Goal: Information Seeking & Learning: Learn about a topic

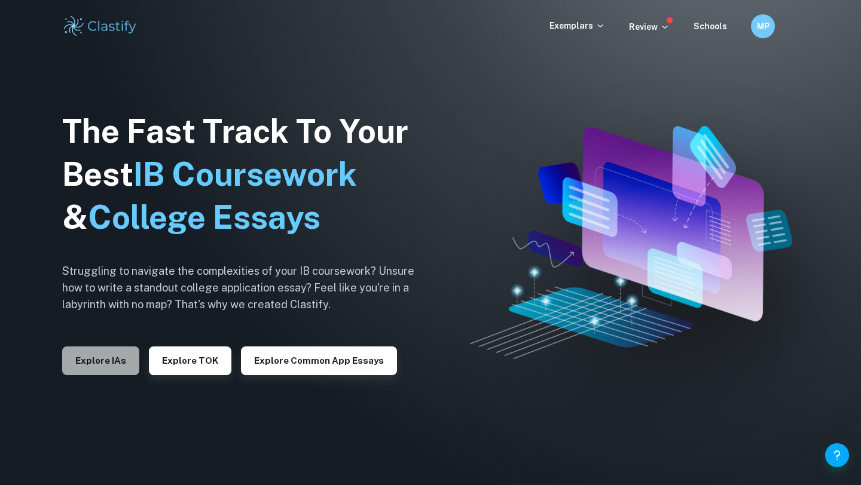
click at [100, 359] on button "Explore IAs" at bounding box center [100, 361] width 77 height 29
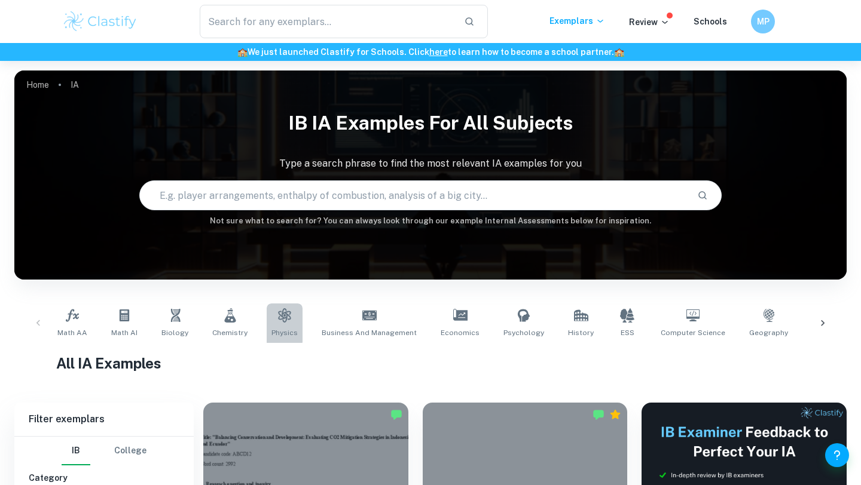
click at [277, 322] on icon at bounding box center [284, 315] width 14 height 14
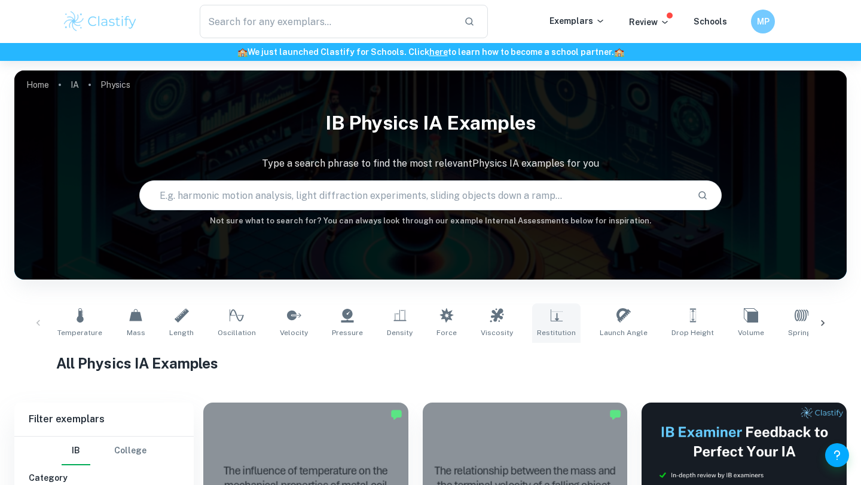
click at [534, 313] on link "Restitution" at bounding box center [556, 323] width 48 height 39
type input "Restitution"
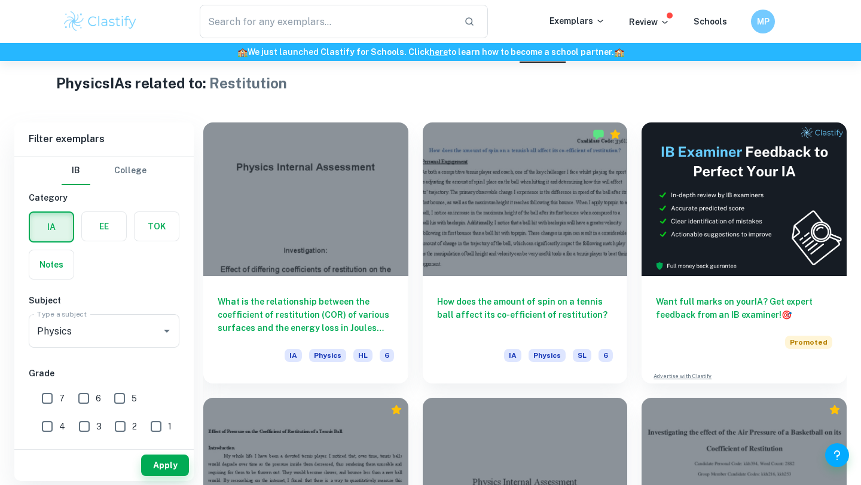
scroll to position [479, 0]
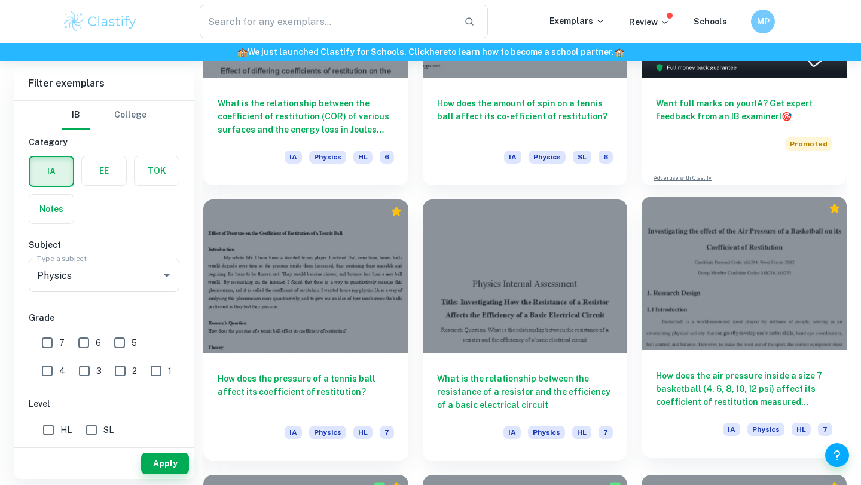
click at [707, 303] on div at bounding box center [744, 274] width 205 height 154
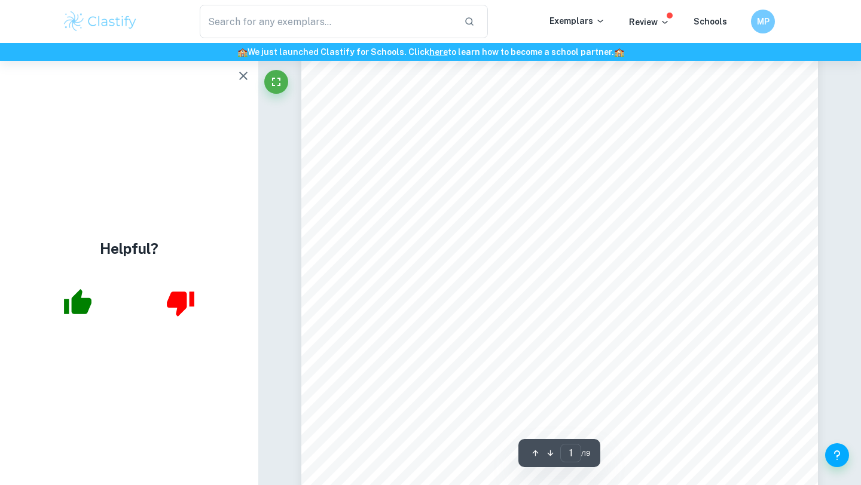
scroll to position [119, 0]
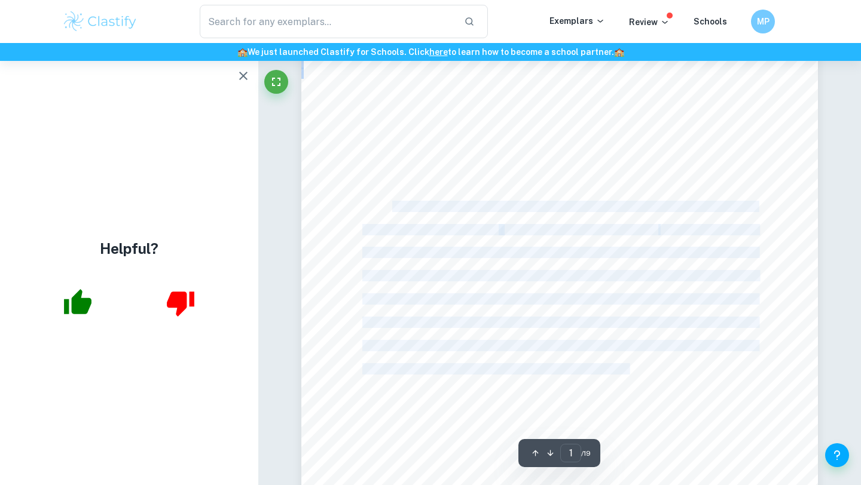
drag, startPoint x: 393, startPoint y: 203, endPoint x: 628, endPoint y: 369, distance: 287.0
click at [628, 369] on div "Investigating the effect of the Air Pressure of a Basketball on its Coefficient…" at bounding box center [559, 288] width 517 height 668
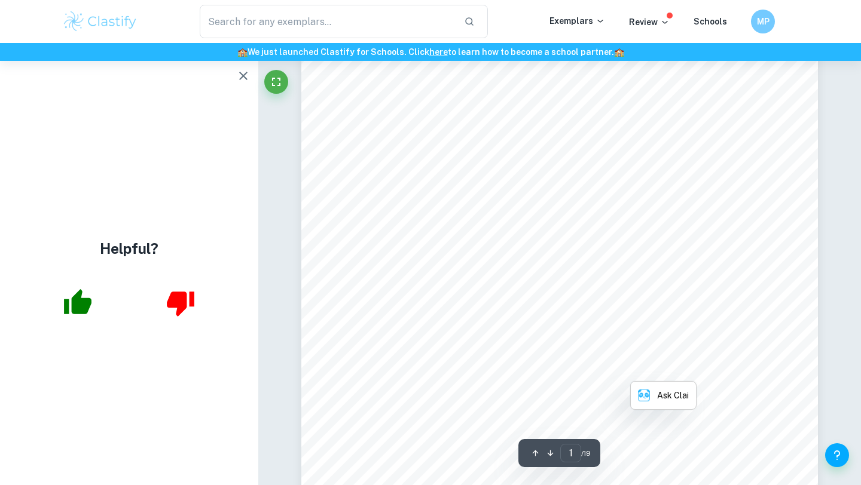
click at [615, 273] on span "be used in their ideal conditions. One such piece of equipment is the basketbal…" at bounding box center [559, 276] width 395 height 10
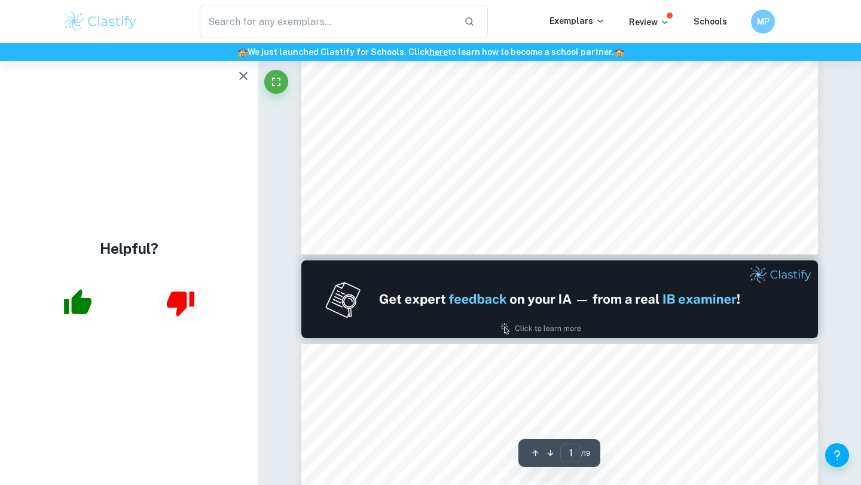
scroll to position [485, 0]
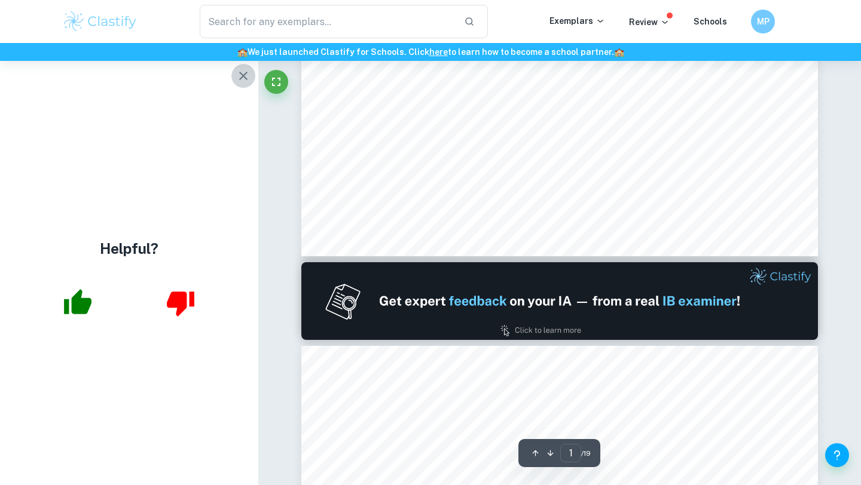
click at [241, 72] on icon "button" at bounding box center [243, 76] width 14 height 14
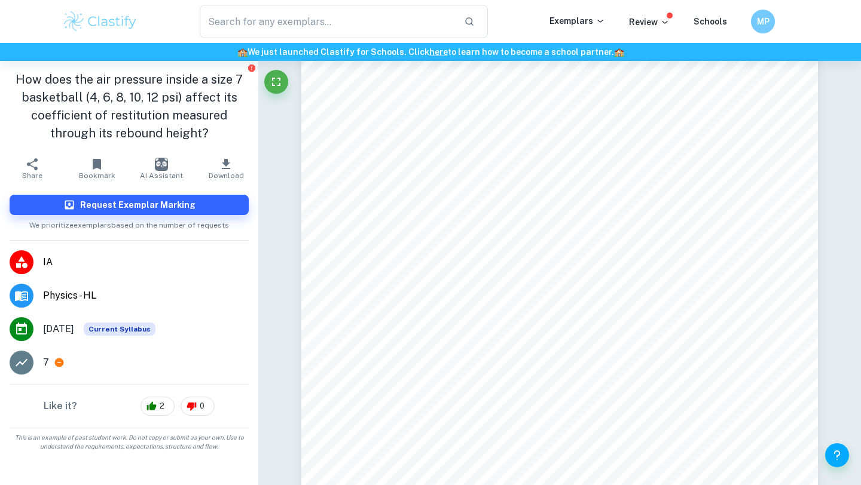
scroll to position [12341, 0]
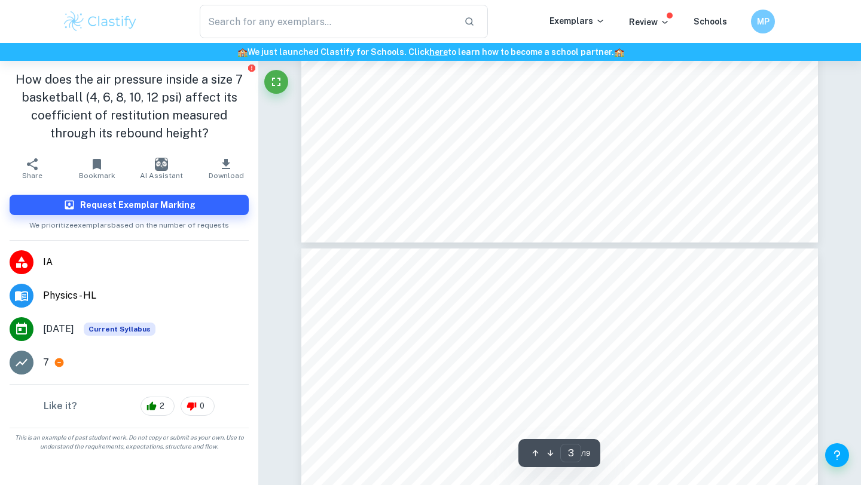
type input "2"
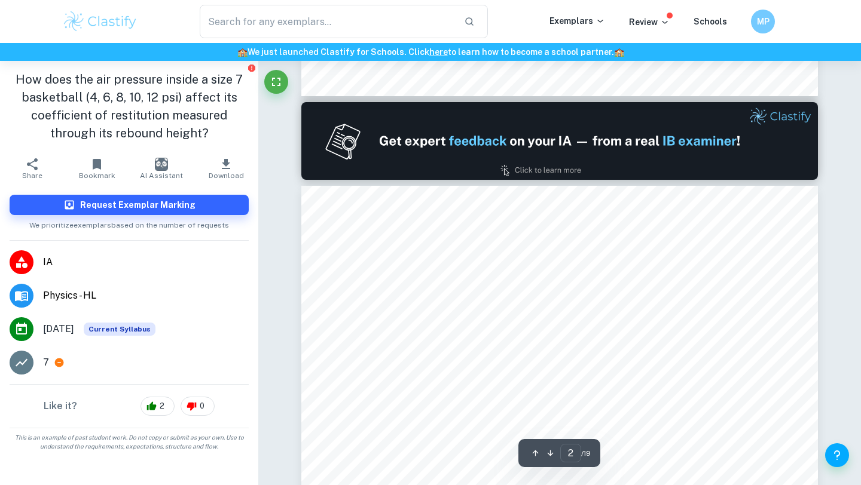
scroll to position [644, 0]
